Goal: Information Seeking & Learning: Learn about a topic

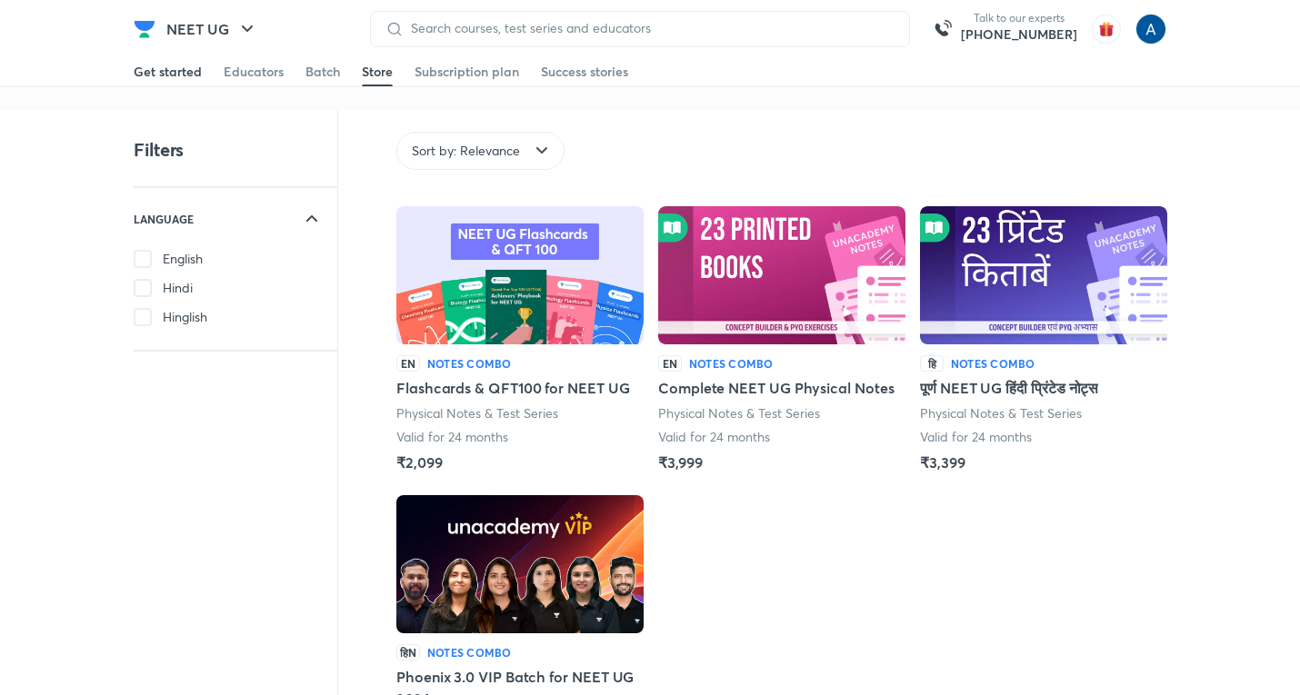
click at [158, 67] on div "Get started" at bounding box center [168, 72] width 68 height 18
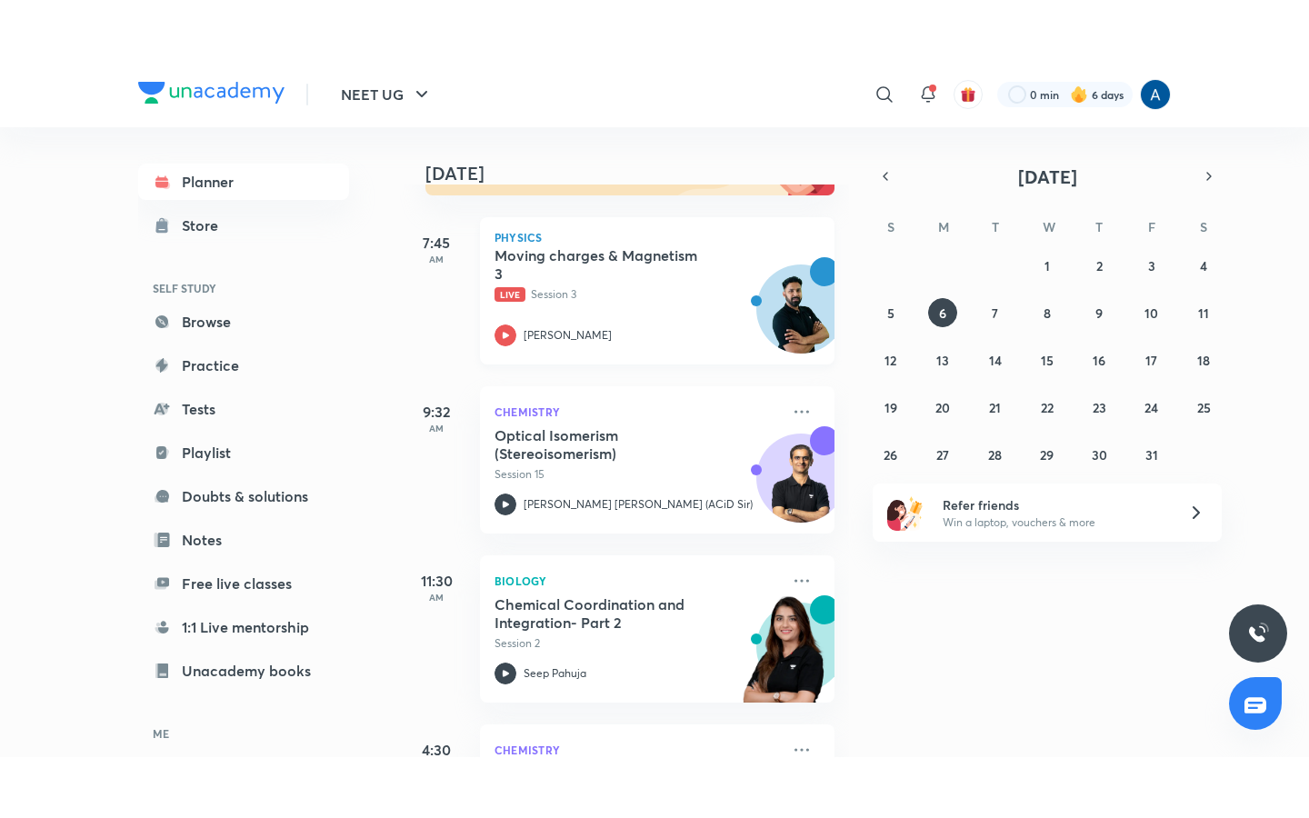
scroll to position [273, 0]
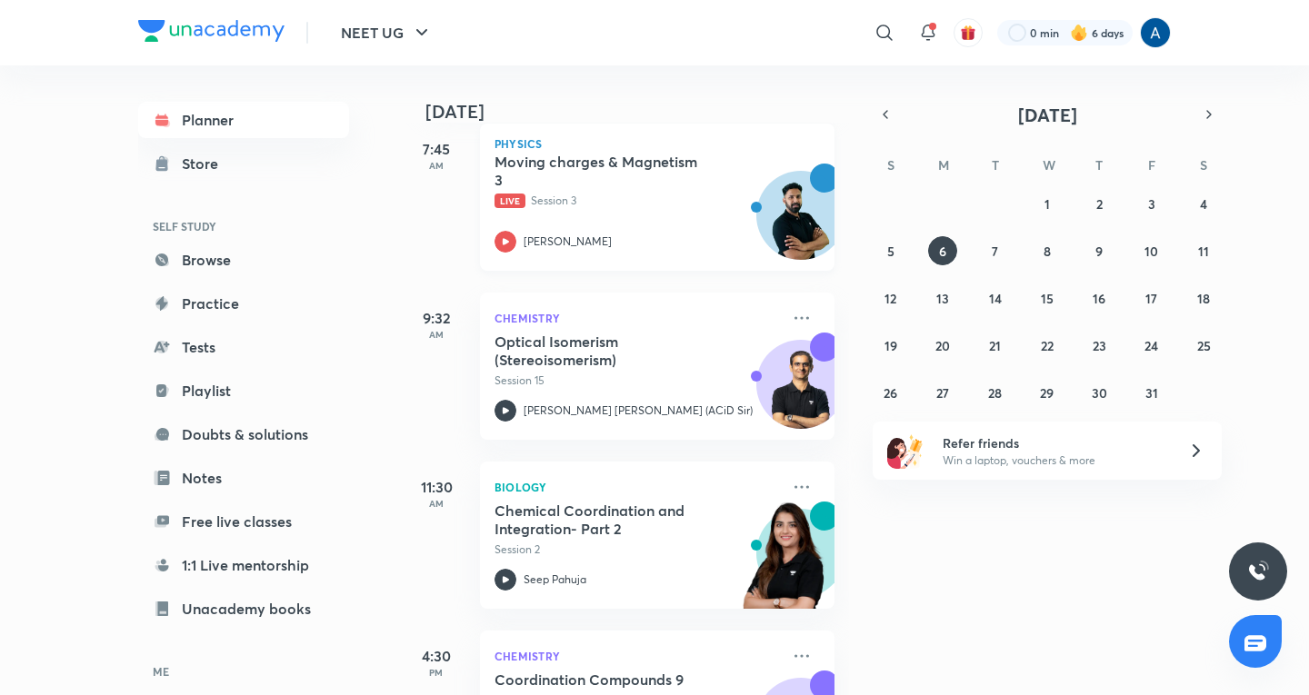
click at [533, 217] on div "Moving charges & Magnetism 3 Live Session 3 [PERSON_NAME]" at bounding box center [636, 203] width 285 height 100
